Goal: Task Accomplishment & Management: Manage account settings

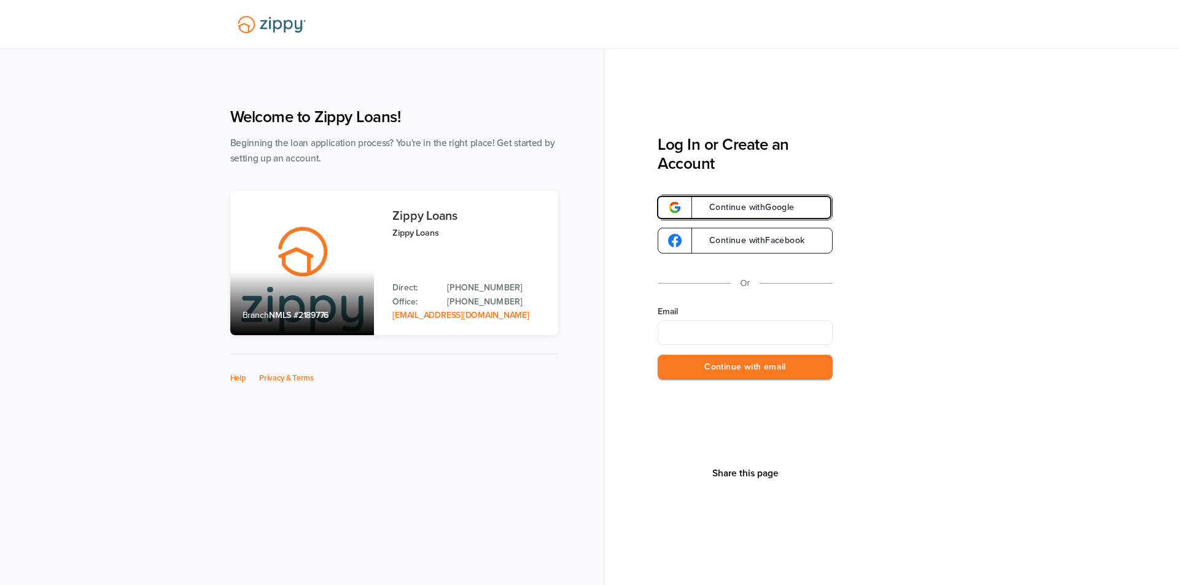
click at [771, 210] on span "Continue with Google" at bounding box center [746, 207] width 98 height 9
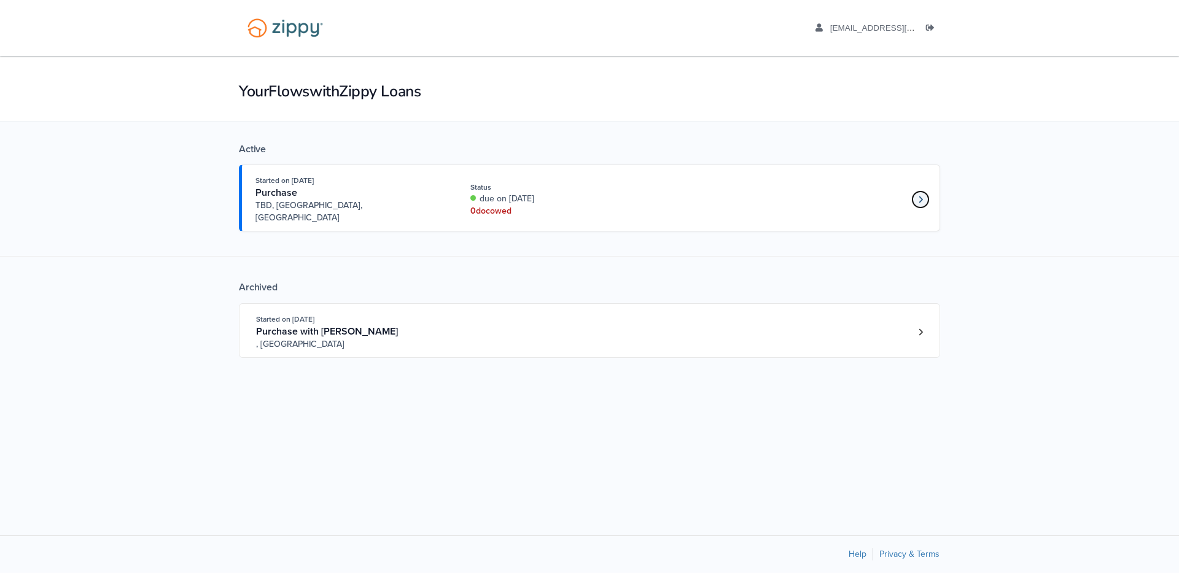
click at [925, 198] on link "Loan number 4249684" at bounding box center [920, 199] width 18 height 18
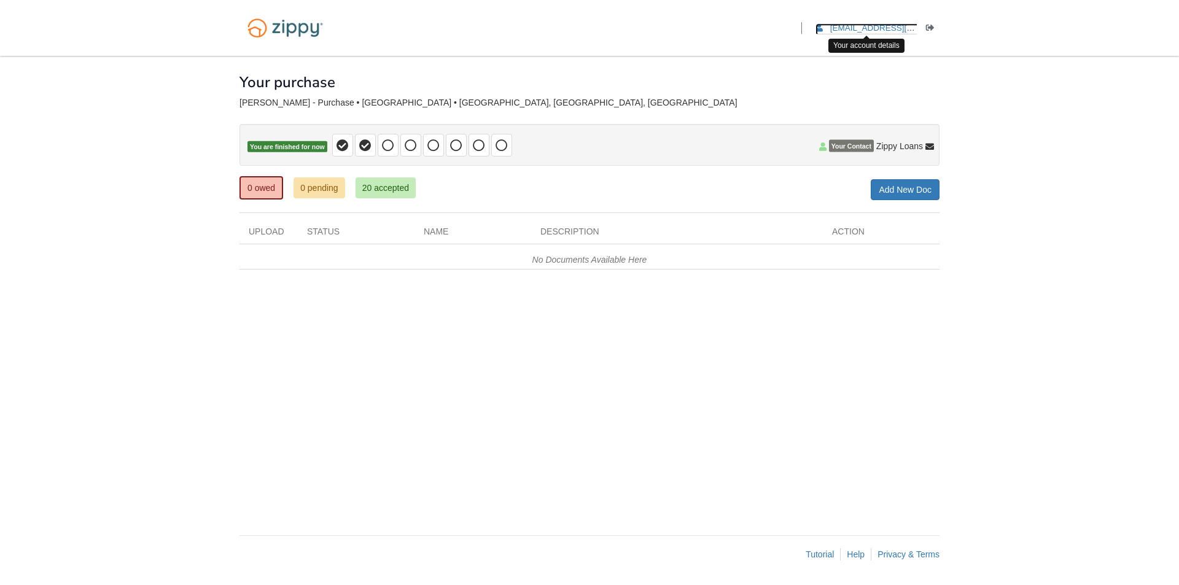
click at [859, 29] on span "anrichards0515@gmail.com" at bounding box center [900, 27] width 141 height 9
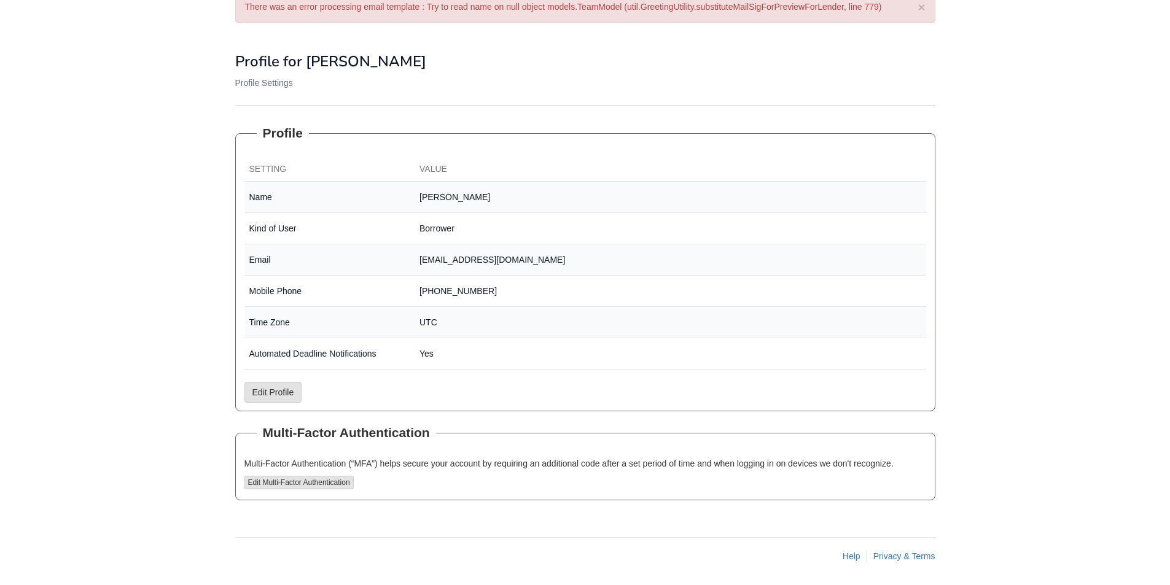
scroll to position [76, 0]
click at [316, 481] on button "Edit Multi-Factor Authentication" at bounding box center [298, 481] width 109 height 14
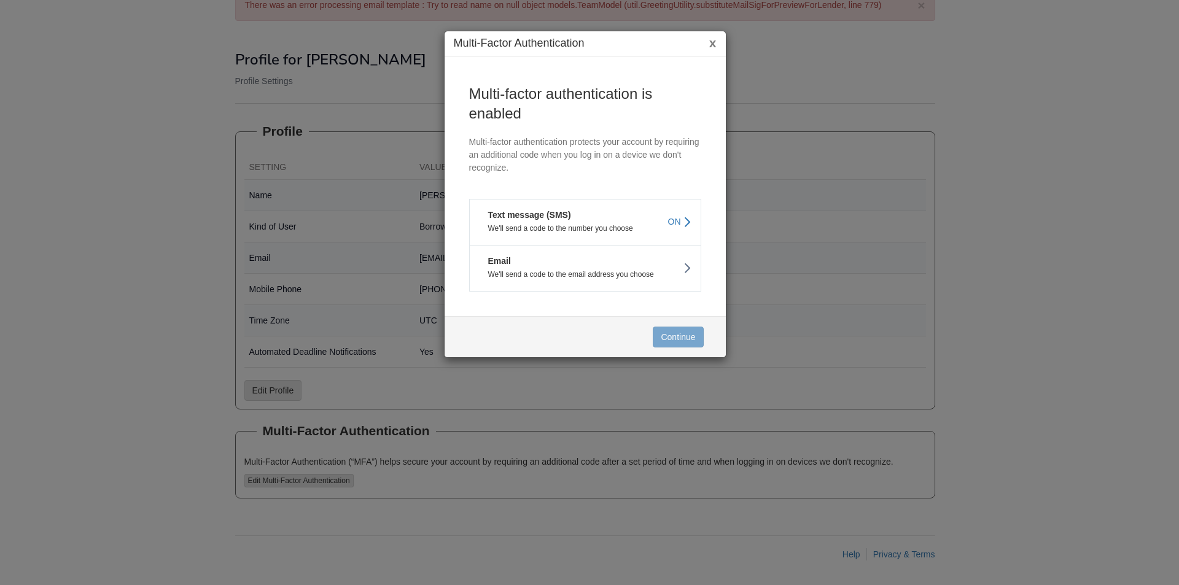
click at [690, 219] on icon at bounding box center [687, 223] width 9 height 14
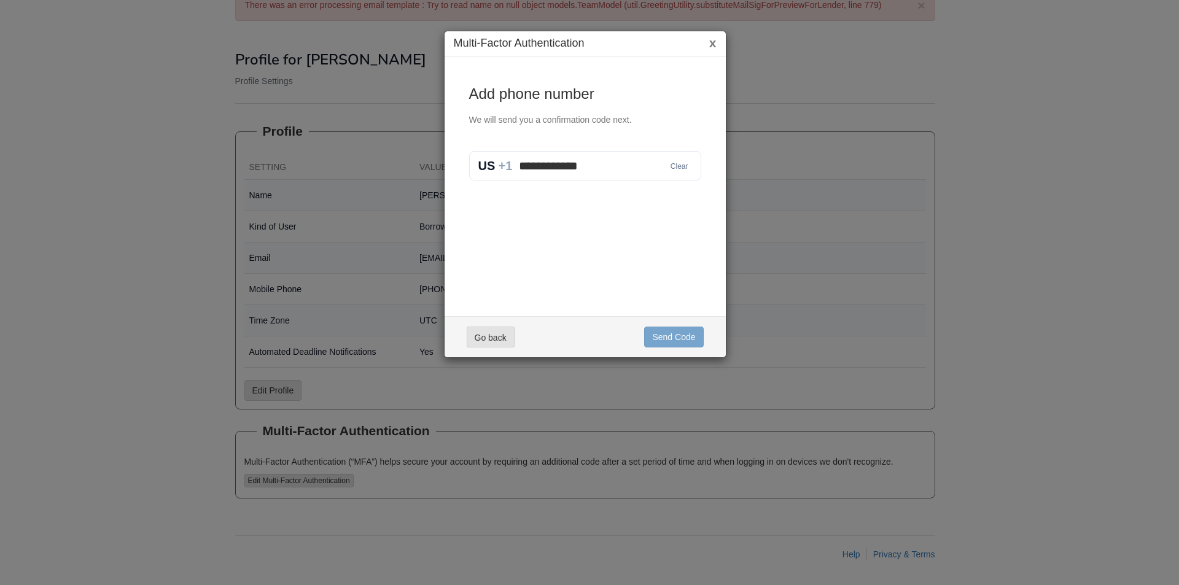
drag, startPoint x: 611, startPoint y: 166, endPoint x: 445, endPoint y: 168, distance: 165.8
click at [445, 168] on div "**********" at bounding box center [585, 206] width 281 height 301
type input "**********"
click at [678, 331] on button "Send Code" at bounding box center [673, 337] width 59 height 21
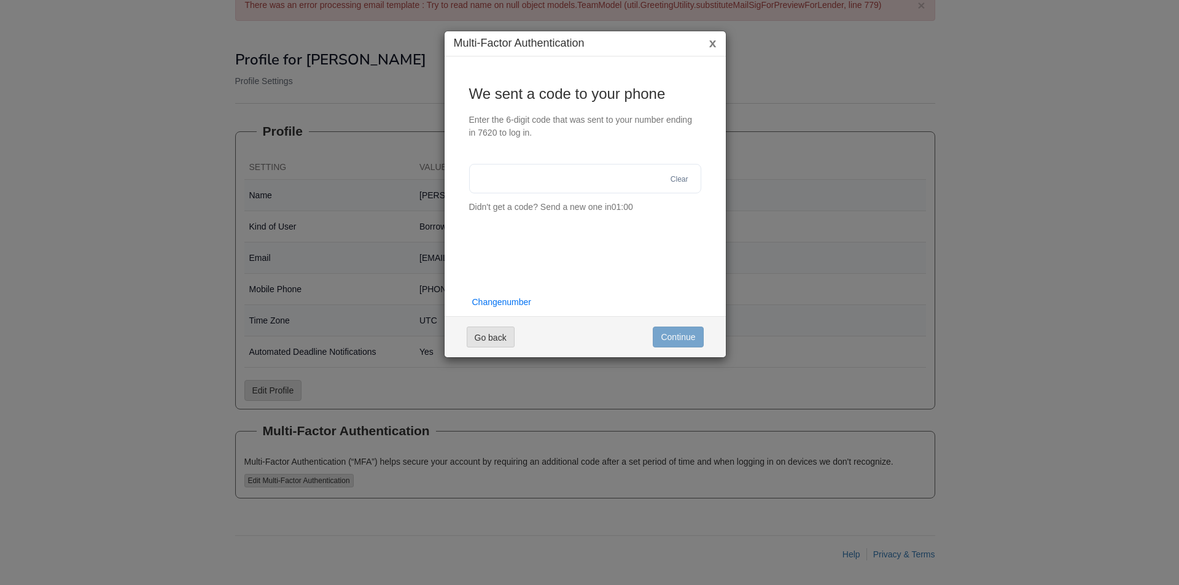
click at [552, 185] on input "text" at bounding box center [585, 178] width 232 height 29
type input "******"
click at [689, 337] on button "Continue" at bounding box center [678, 337] width 50 height 21
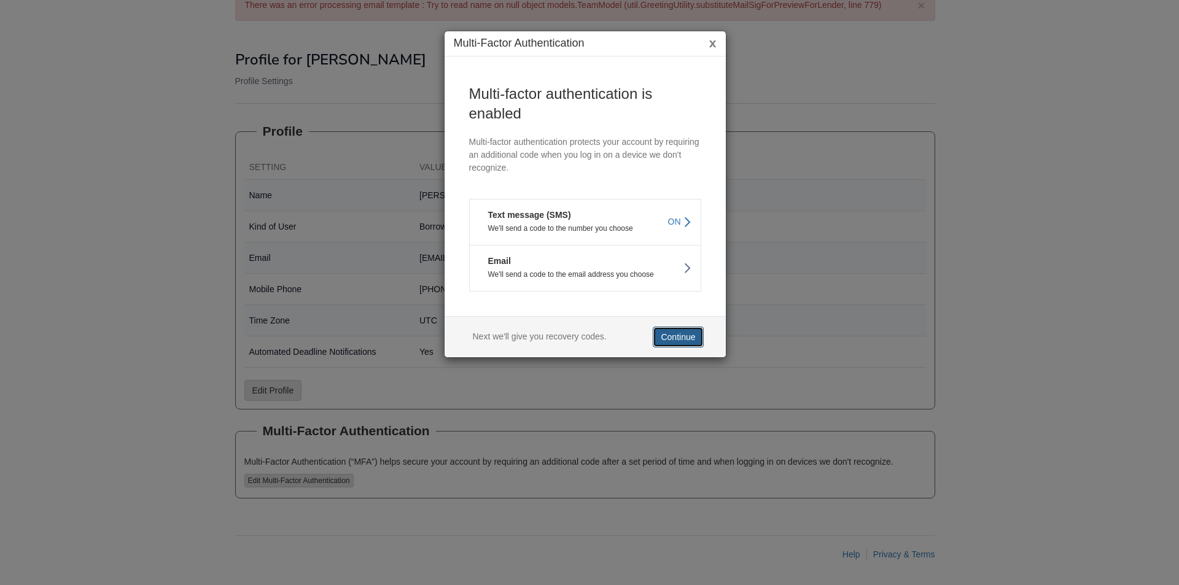
click at [690, 339] on button "Continue" at bounding box center [678, 337] width 50 height 21
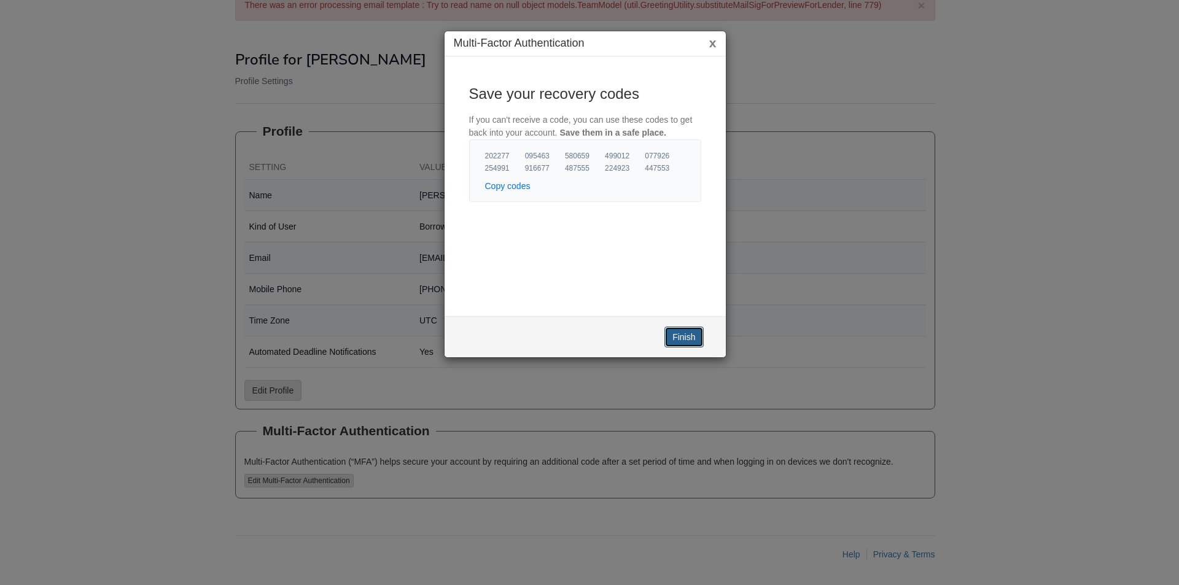
click at [681, 338] on button "Finish" at bounding box center [683, 337] width 39 height 21
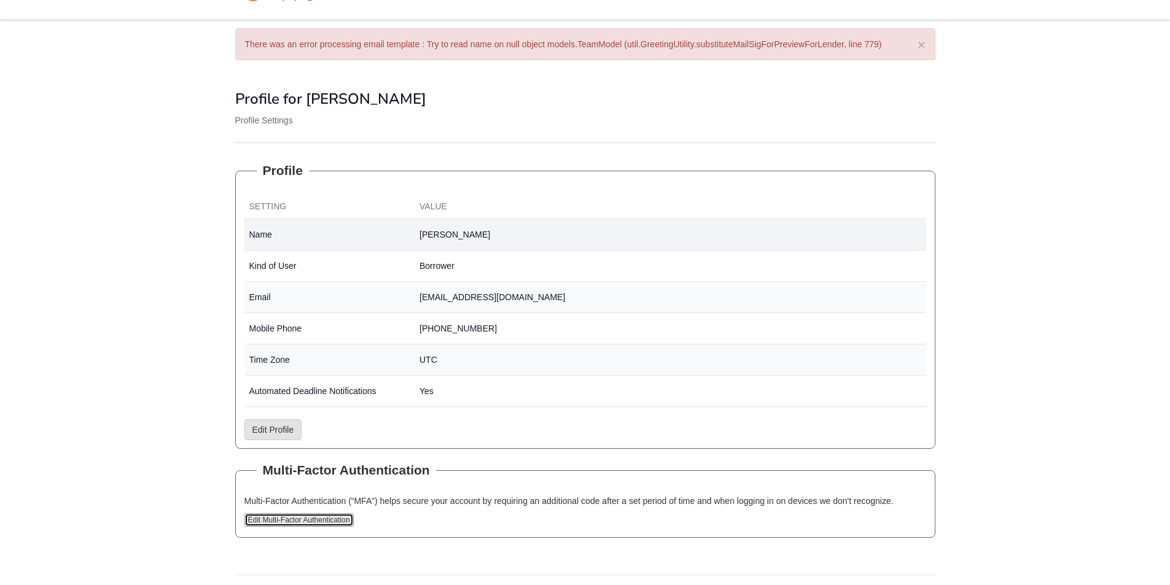
scroll to position [0, 0]
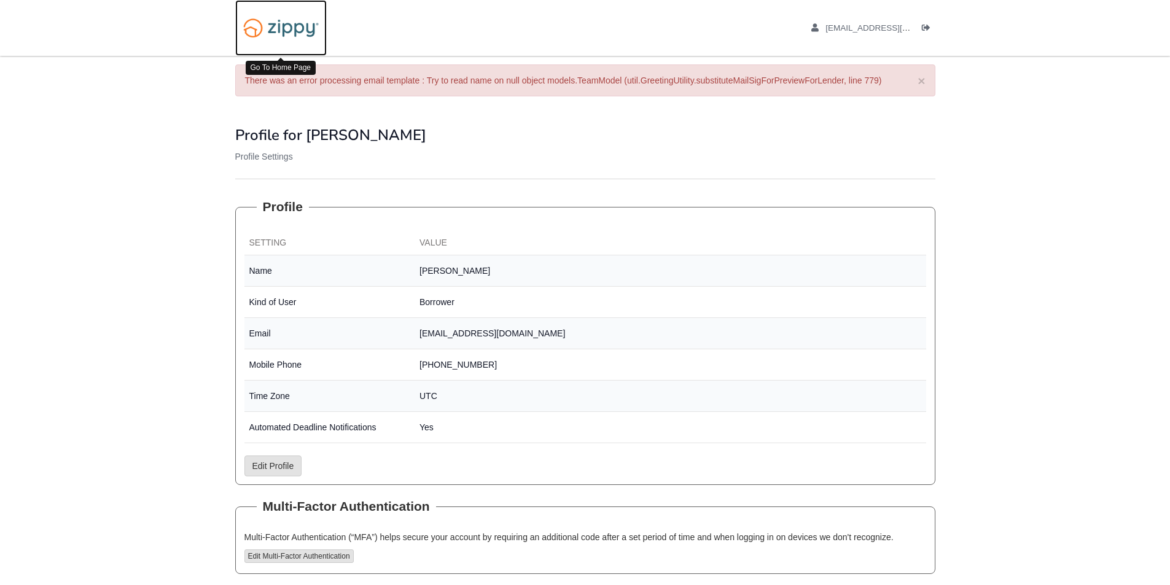
click at [301, 32] on img at bounding box center [280, 27] width 91 height 31
